Goal: Transaction & Acquisition: Obtain resource

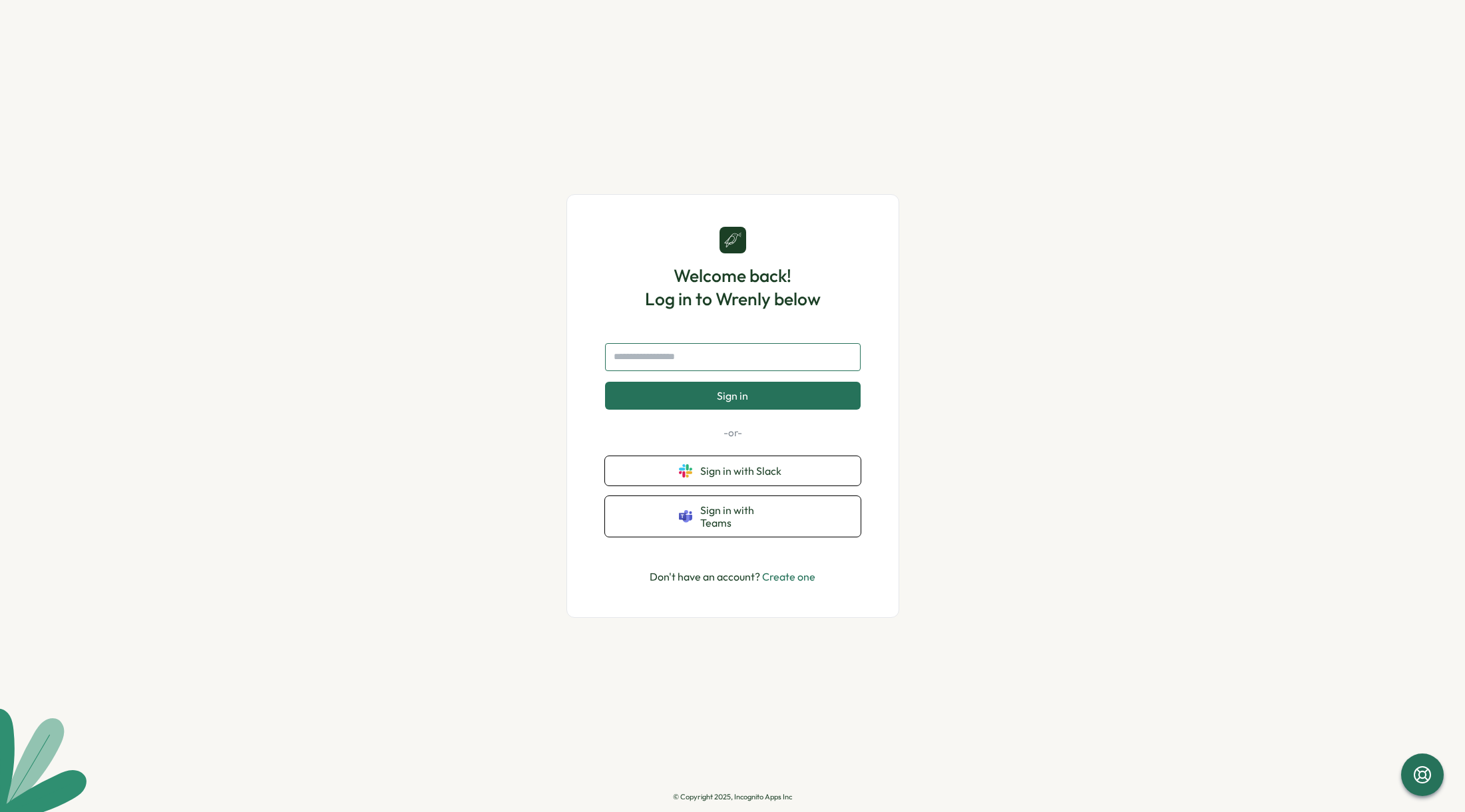
click at [693, 366] on input "text" at bounding box center [733, 357] width 256 height 28
click at [672, 486] on button "Sign in with Slack" at bounding box center [733, 471] width 256 height 29
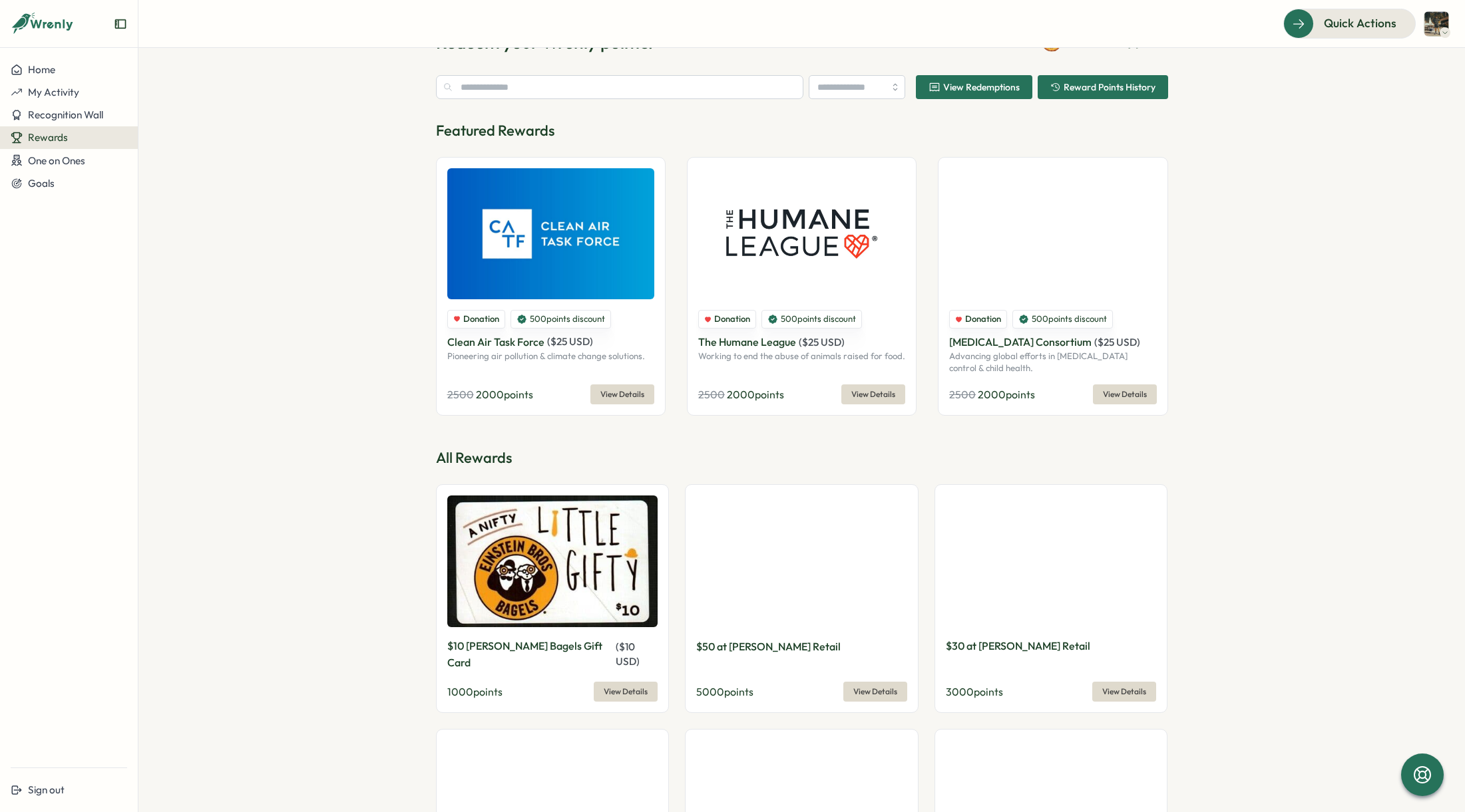
scroll to position [50, 0]
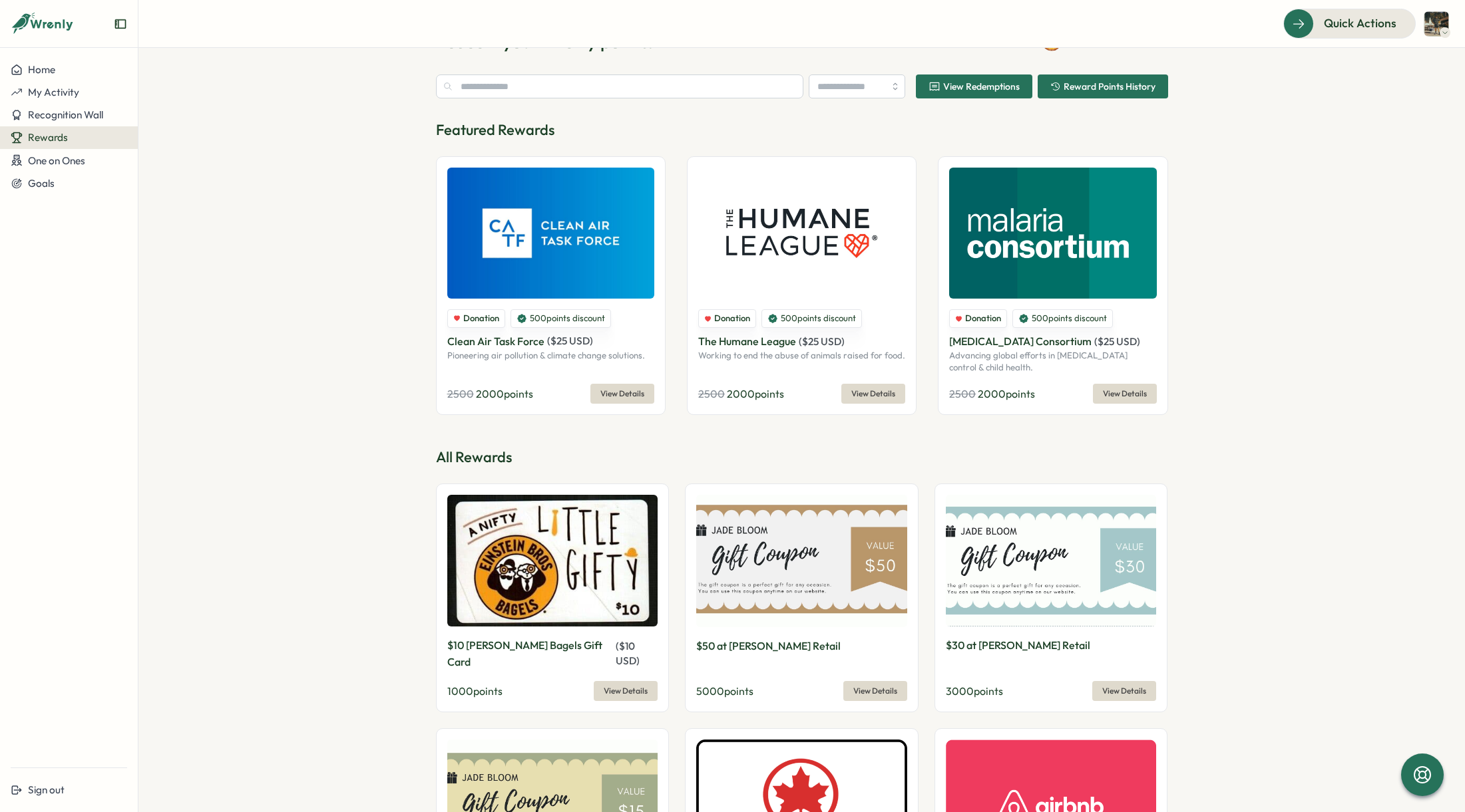
click at [1020, 576] on img at bounding box center [1050, 561] width 211 height 132
click at [1114, 682] on span "View Details" at bounding box center [1124, 690] width 44 height 19
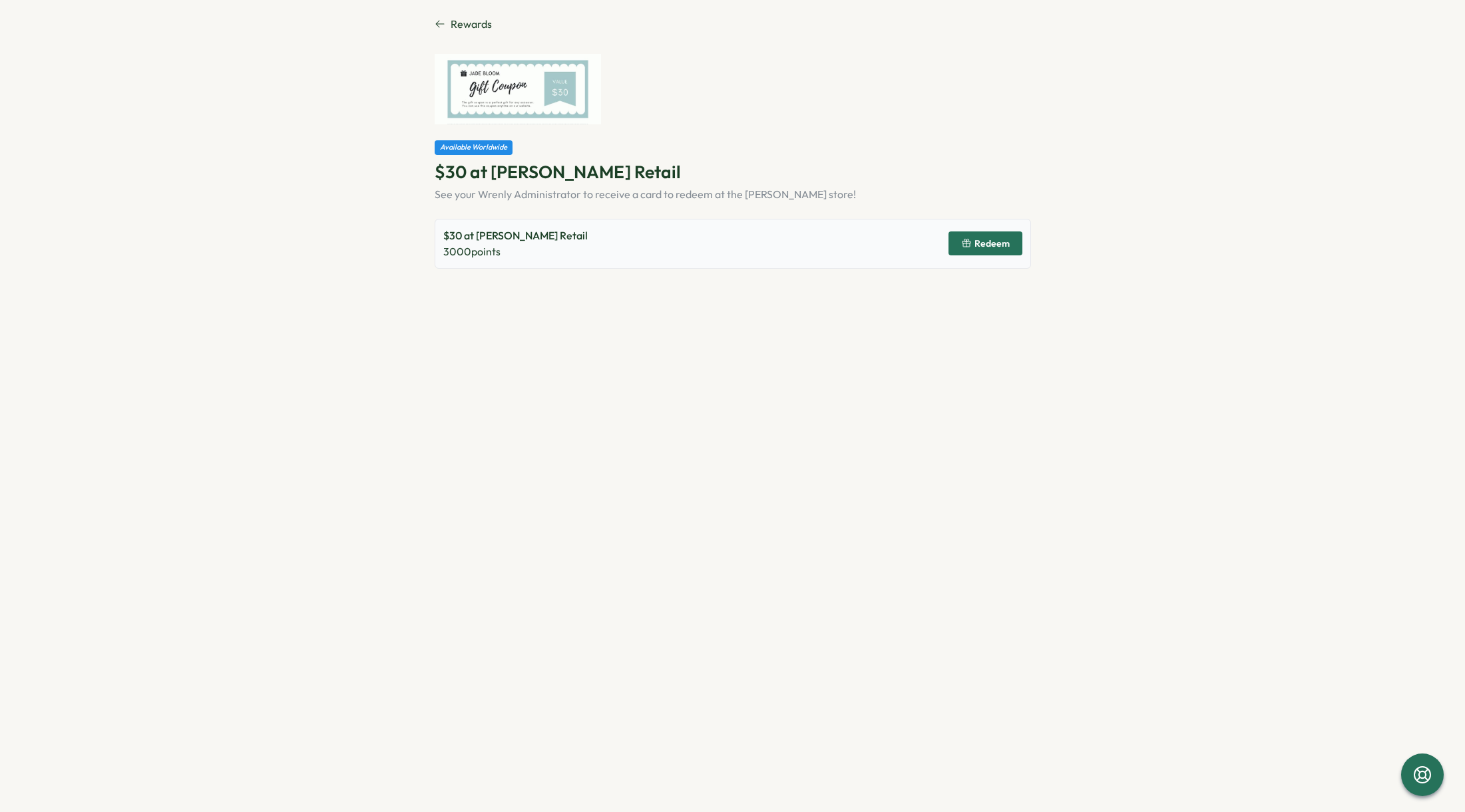
click at [988, 240] on span "Redeem" at bounding box center [992, 243] width 35 height 10
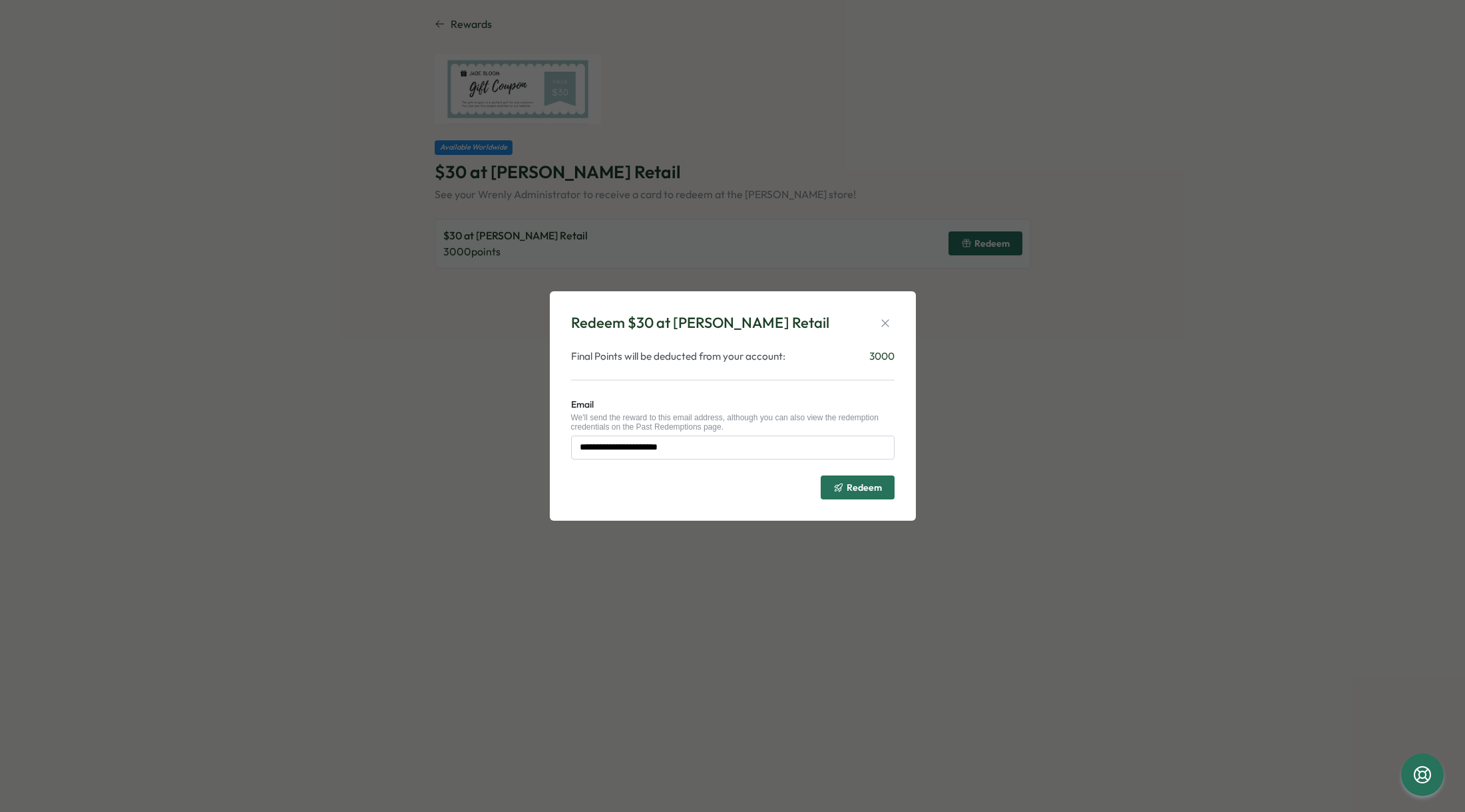
click at [838, 490] on icon "submit" at bounding box center [839, 488] width 11 height 11
